Goal: Information Seeking & Learning: Check status

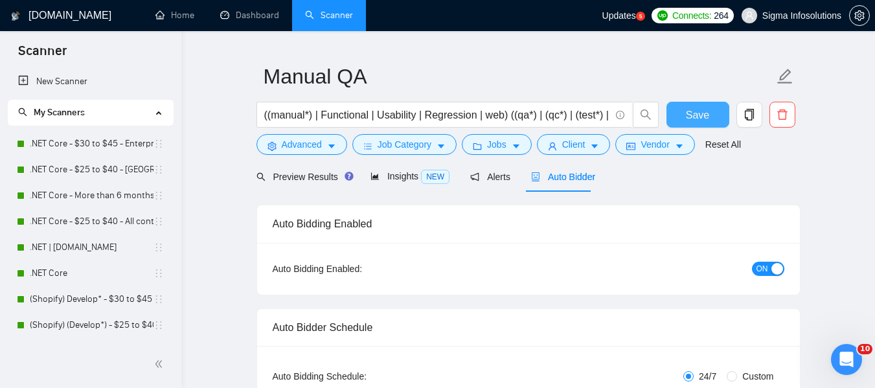
scroll to position [507, 0]
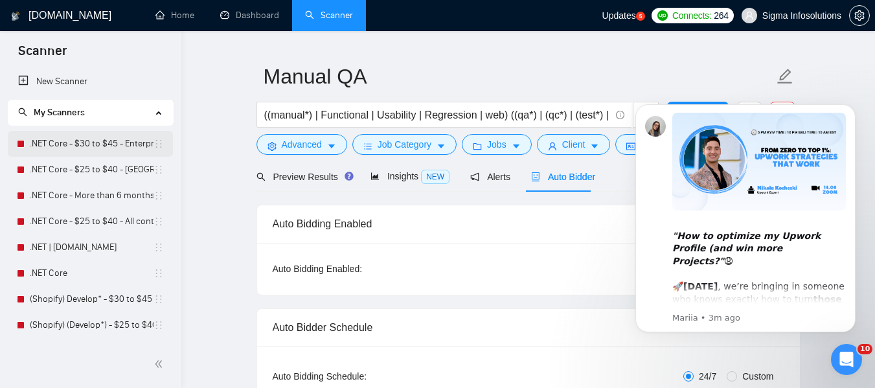
click at [95, 137] on link ".NET Core - $30 to $45 - Enterprise client - ROW" at bounding box center [92, 144] width 124 height 26
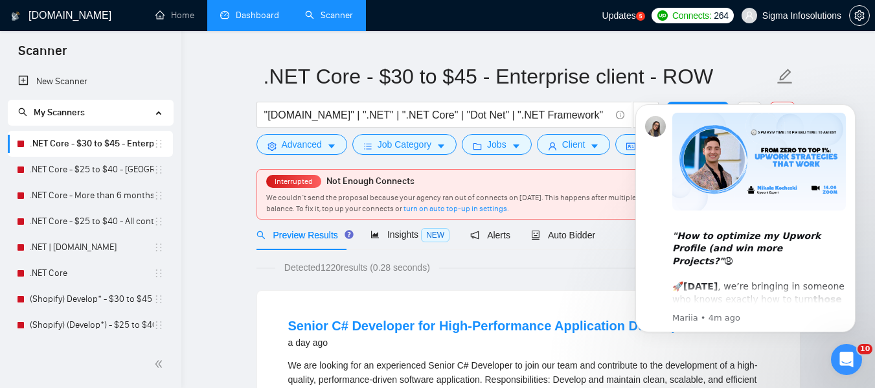
click at [279, 15] on link "Dashboard" at bounding box center [249, 15] width 59 height 11
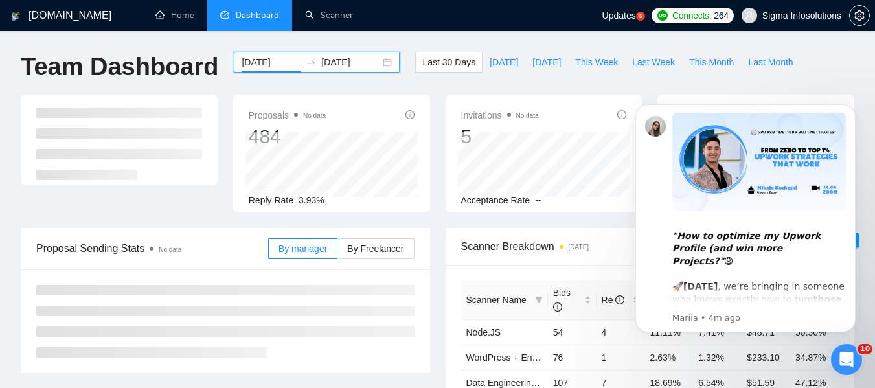
click at [268, 62] on input "[DATE]" at bounding box center [271, 62] width 59 height 14
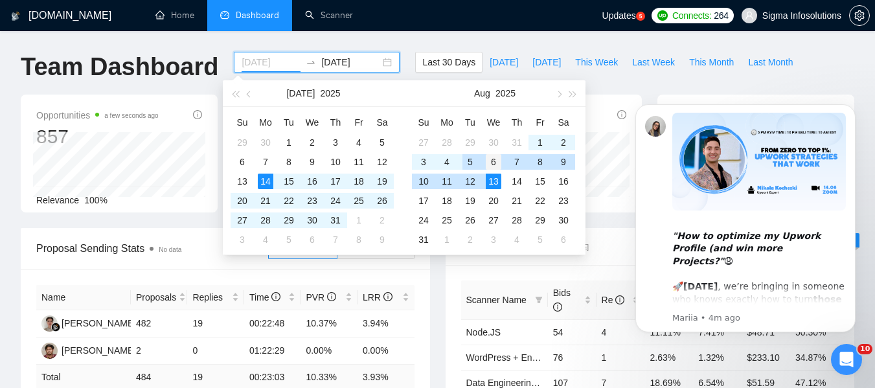
type input "[DATE]"
click at [495, 159] on div "6" at bounding box center [494, 162] width 16 height 16
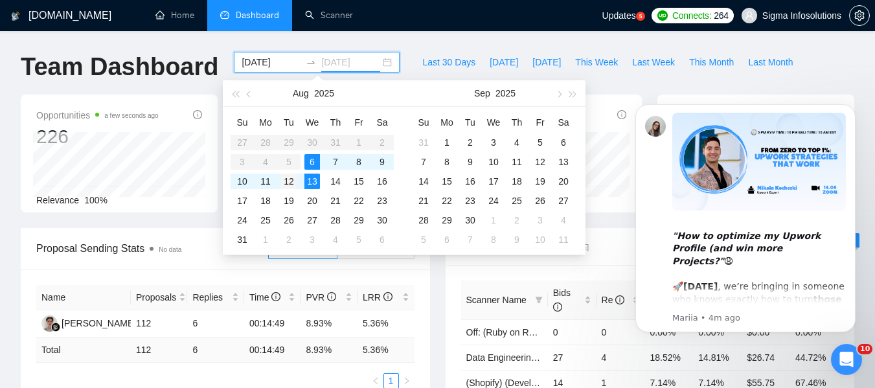
type input "[DATE]"
click at [290, 181] on div "12" at bounding box center [289, 182] width 16 height 16
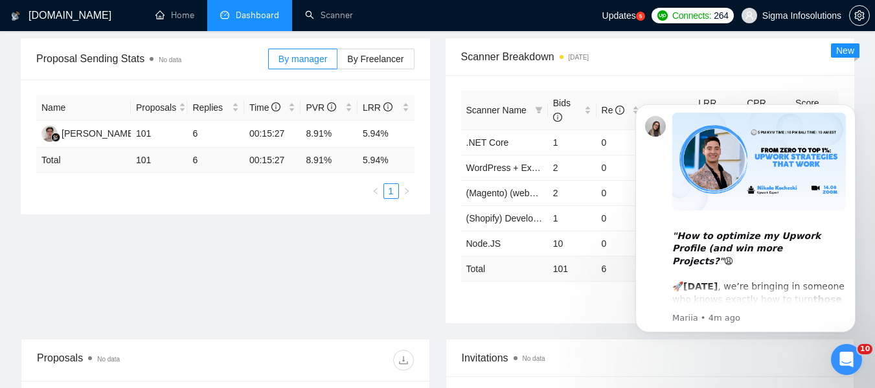
scroll to position [167, 0]
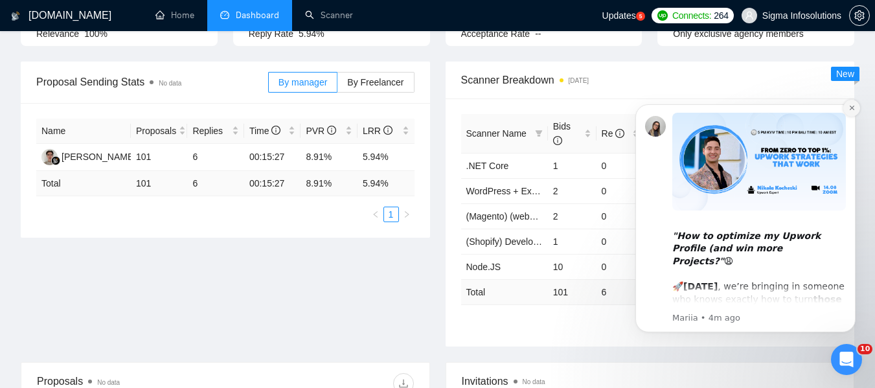
click at [851, 108] on icon "Dismiss notification" at bounding box center [852, 108] width 5 height 5
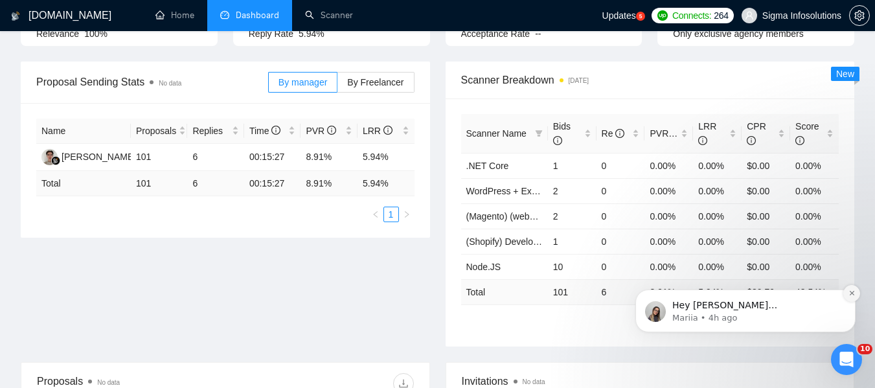
click at [846, 295] on button "Dismiss notification" at bounding box center [852, 293] width 17 height 17
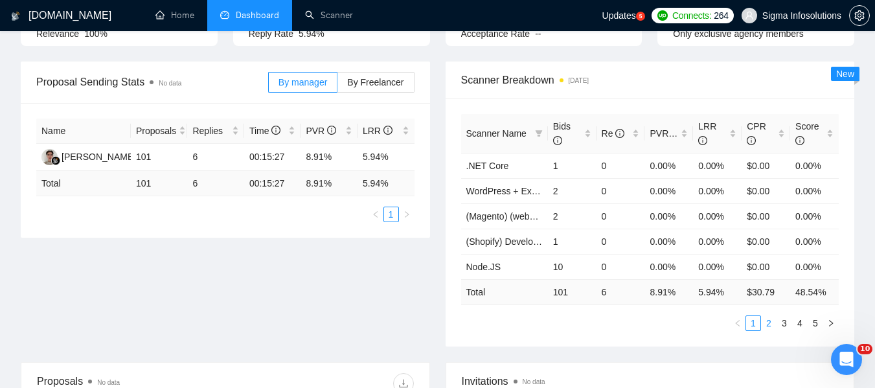
click at [772, 323] on link "2" at bounding box center [769, 323] width 14 height 14
click at [785, 324] on link "3" at bounding box center [785, 323] width 14 height 14
click at [795, 325] on link "4" at bounding box center [800, 323] width 14 height 14
click at [814, 326] on link "5" at bounding box center [816, 323] width 14 height 14
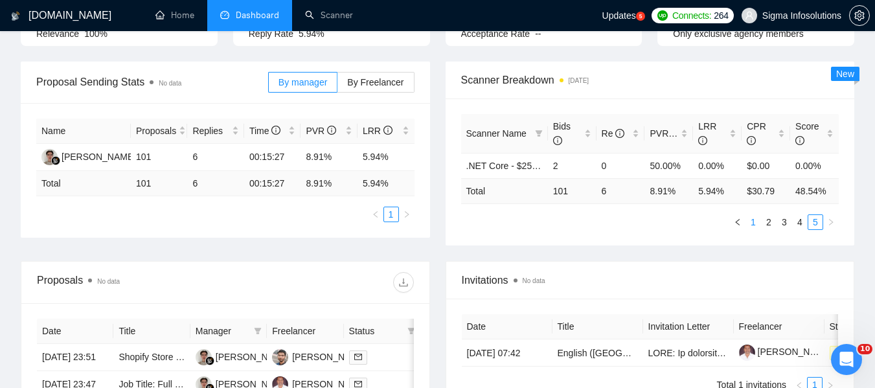
click at [755, 225] on link "1" at bounding box center [753, 222] width 14 height 14
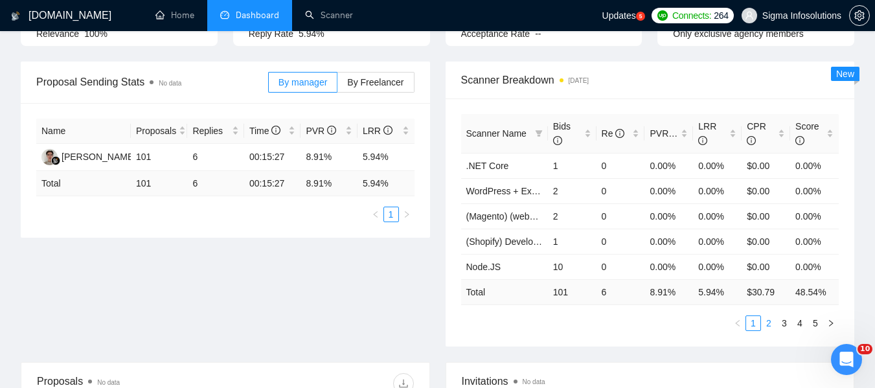
click at [770, 323] on link "2" at bounding box center [769, 323] width 14 height 14
click at [780, 320] on link "3" at bounding box center [785, 323] width 14 height 14
click at [800, 323] on link "4" at bounding box center [800, 323] width 14 height 14
click at [818, 323] on link "5" at bounding box center [816, 323] width 14 height 14
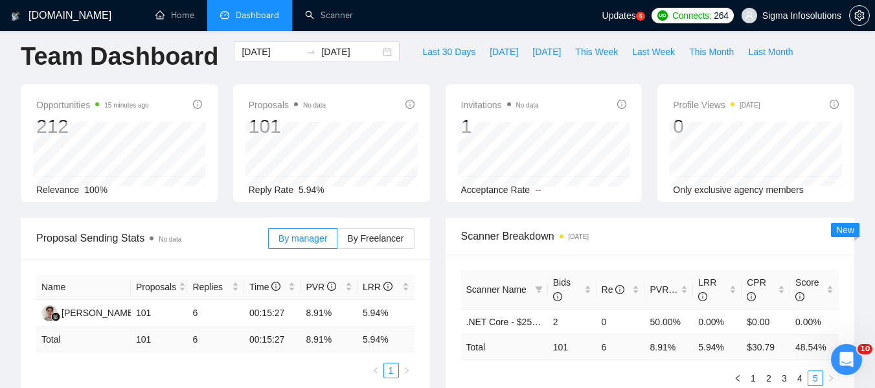
scroll to position [0, 0]
